Goal: Find specific page/section: Find specific page/section

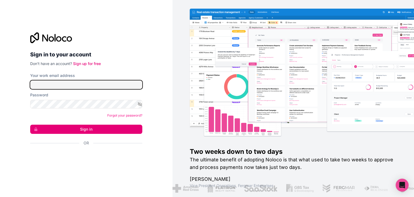
type input "**********"
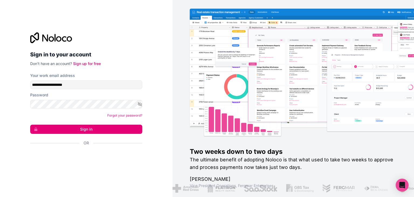
click at [72, 130] on button "Sign in" at bounding box center [86, 129] width 112 height 9
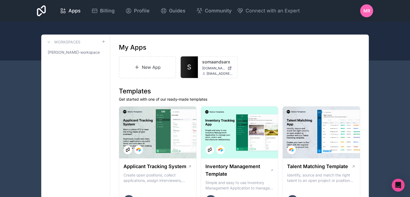
click at [342, 106] on div "Talent Matching Template Identify, source and match the right talent to an open…" at bounding box center [322, 158] width 78 height 104
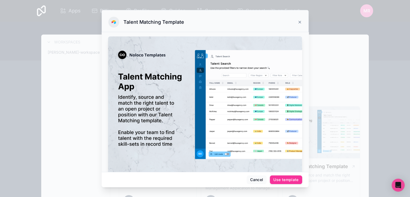
click at [259, 178] on button "Cancel" at bounding box center [257, 179] width 20 height 9
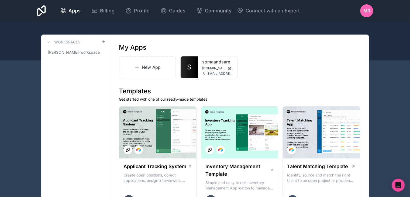
click at [212, 71] on span "[EMAIL_ADDRESS][DOMAIN_NAME]" at bounding box center [219, 73] width 26 height 4
click at [188, 63] on span "S" at bounding box center [189, 67] width 4 height 9
